Goal: Task Accomplishment & Management: Use online tool/utility

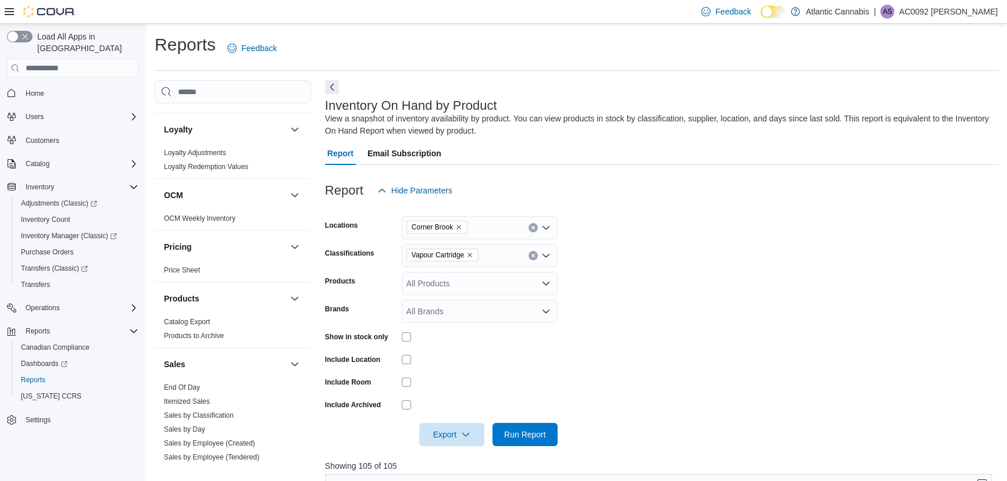
scroll to position [581, 0]
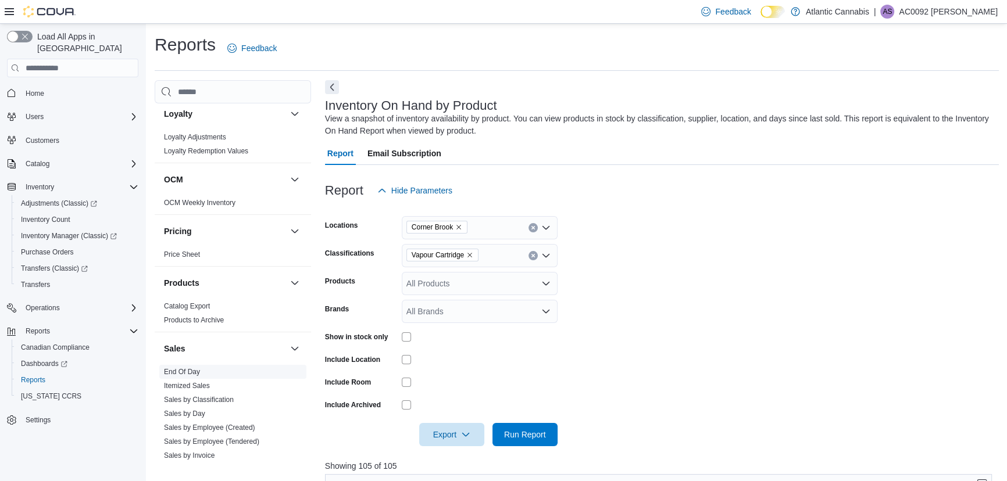
click at [185, 374] on link "End Of Day" at bounding box center [182, 372] width 36 height 8
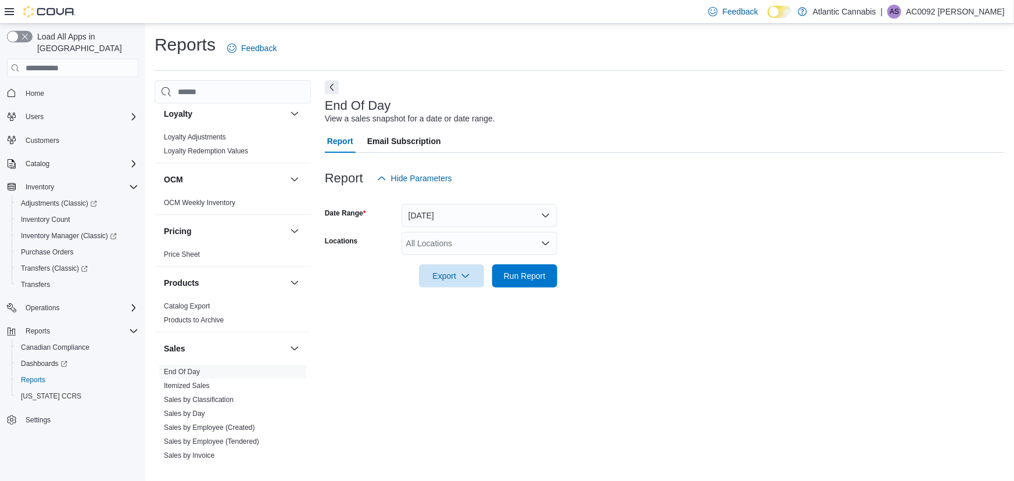
click at [485, 235] on div "All Locations" at bounding box center [480, 243] width 156 height 23
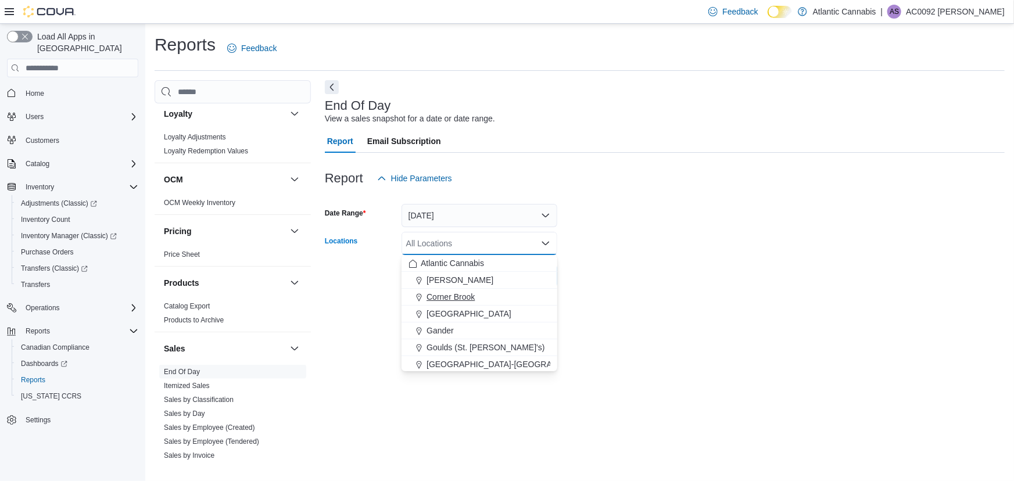
click at [456, 296] on span "Corner Brook" at bounding box center [451, 297] width 48 height 12
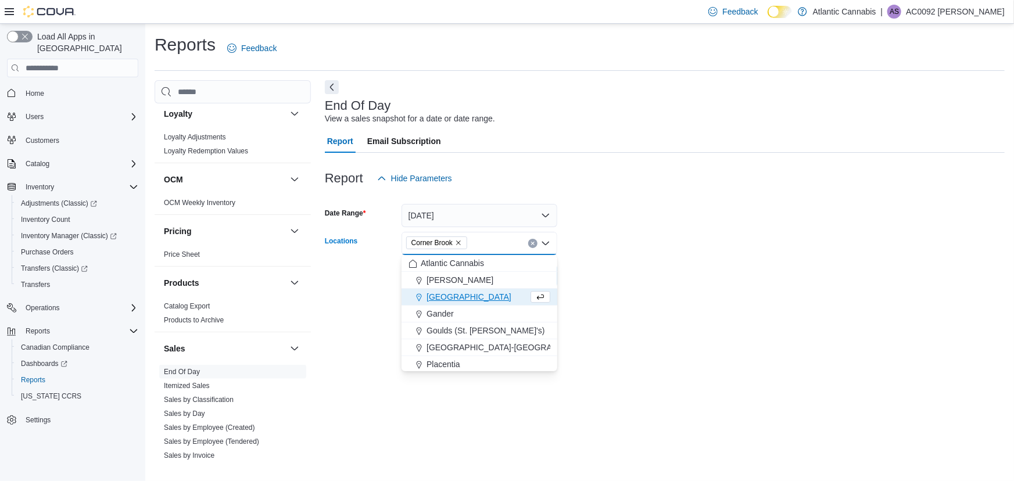
click at [626, 244] on form "Date Range [DATE] Locations [GEOGRAPHIC_DATA] Combo box. Selected. [GEOGRAPHIC_…" at bounding box center [665, 239] width 680 height 98
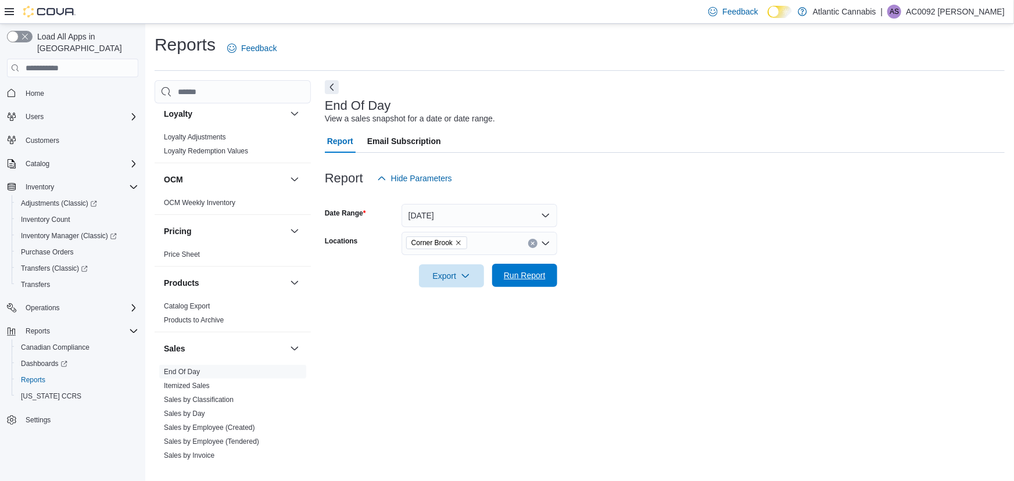
click at [539, 283] on span "Run Report" at bounding box center [524, 275] width 51 height 23
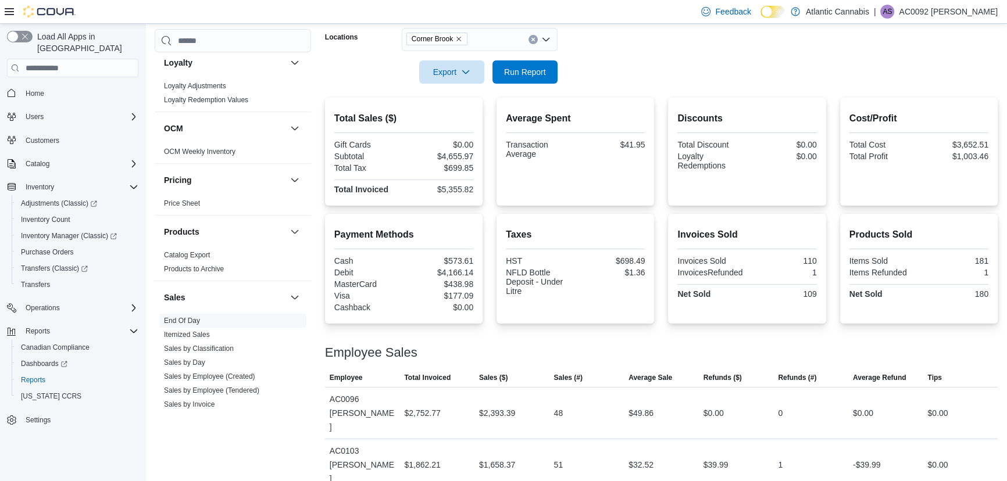
scroll to position [178, 0]
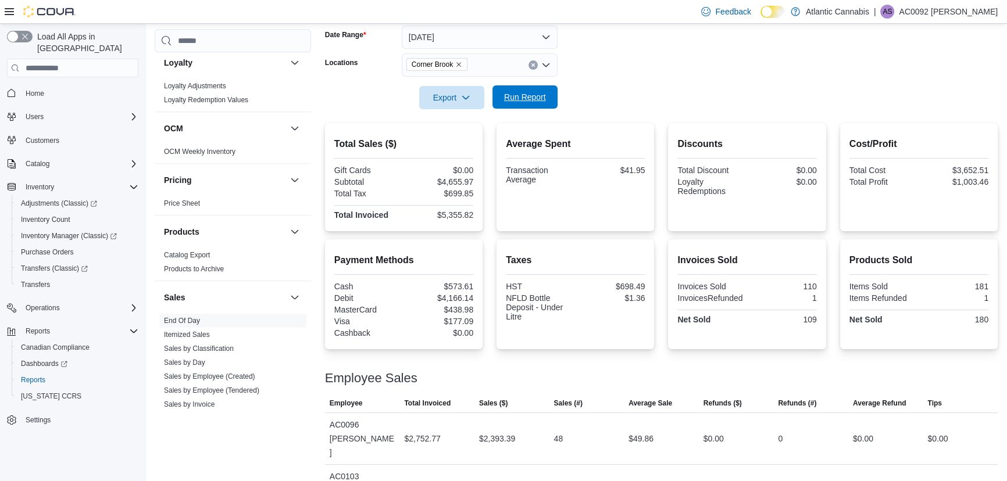
click at [504, 106] on span "Run Report" at bounding box center [524, 96] width 51 height 23
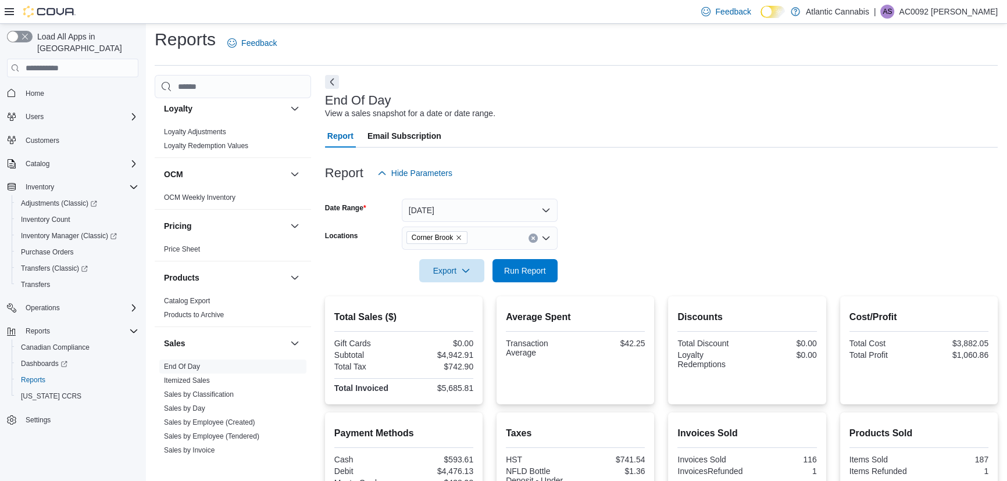
scroll to position [0, 0]
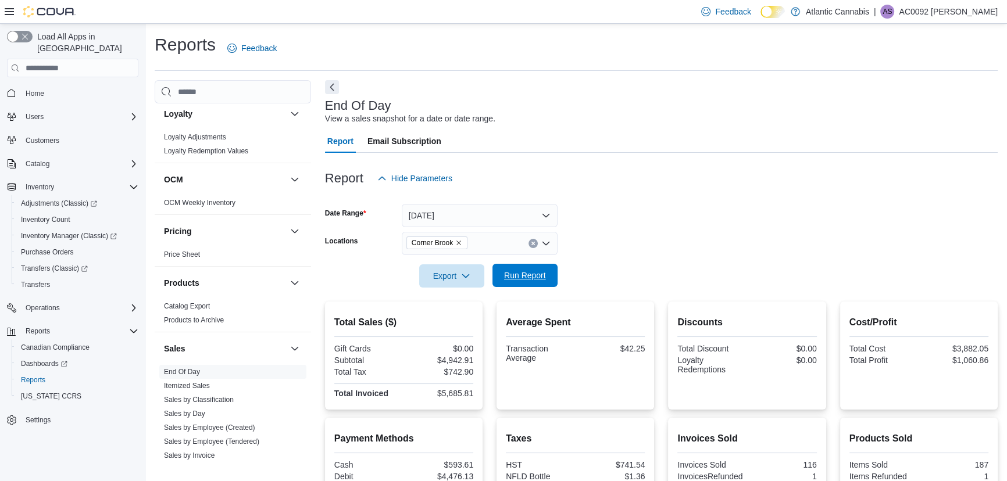
click at [525, 270] on span "Run Report" at bounding box center [525, 276] width 42 height 12
